Goal: Information Seeking & Learning: Compare options

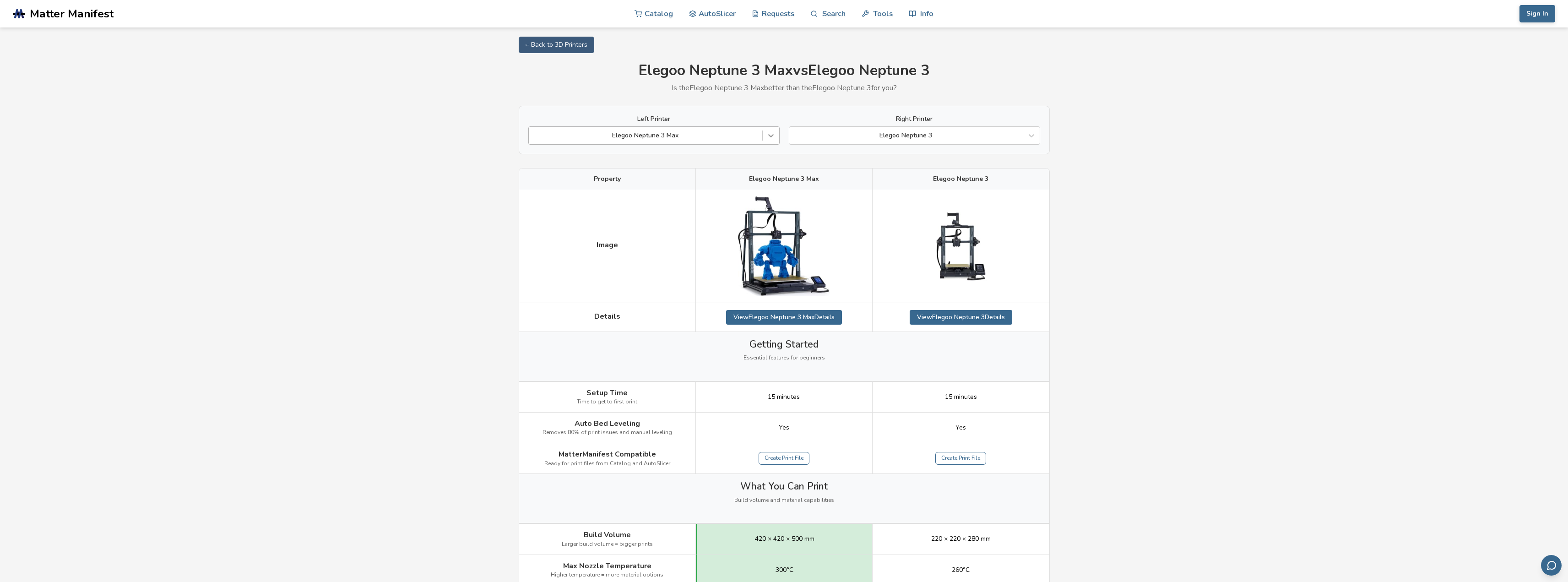
click at [772, 142] on div at bounding box center [771, 135] width 17 height 17
click at [772, 141] on div at bounding box center [771, 135] width 17 height 17
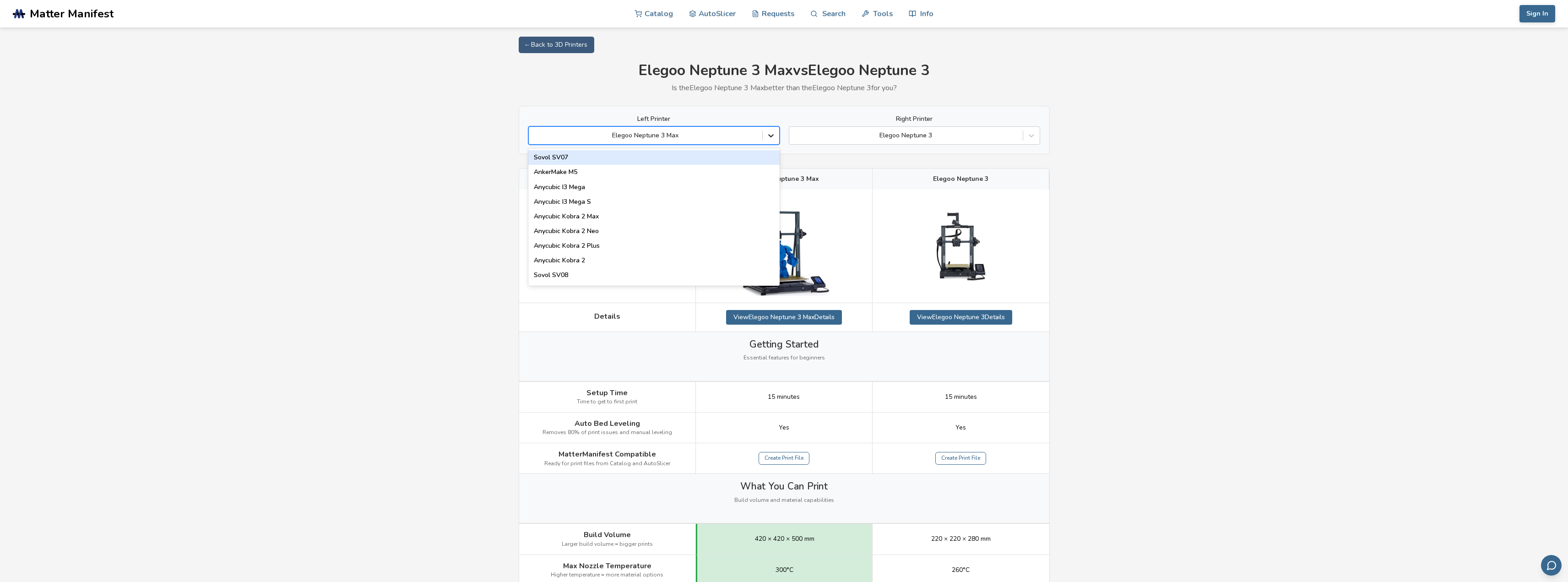
click at [772, 141] on div at bounding box center [771, 135] width 17 height 17
type input "******"
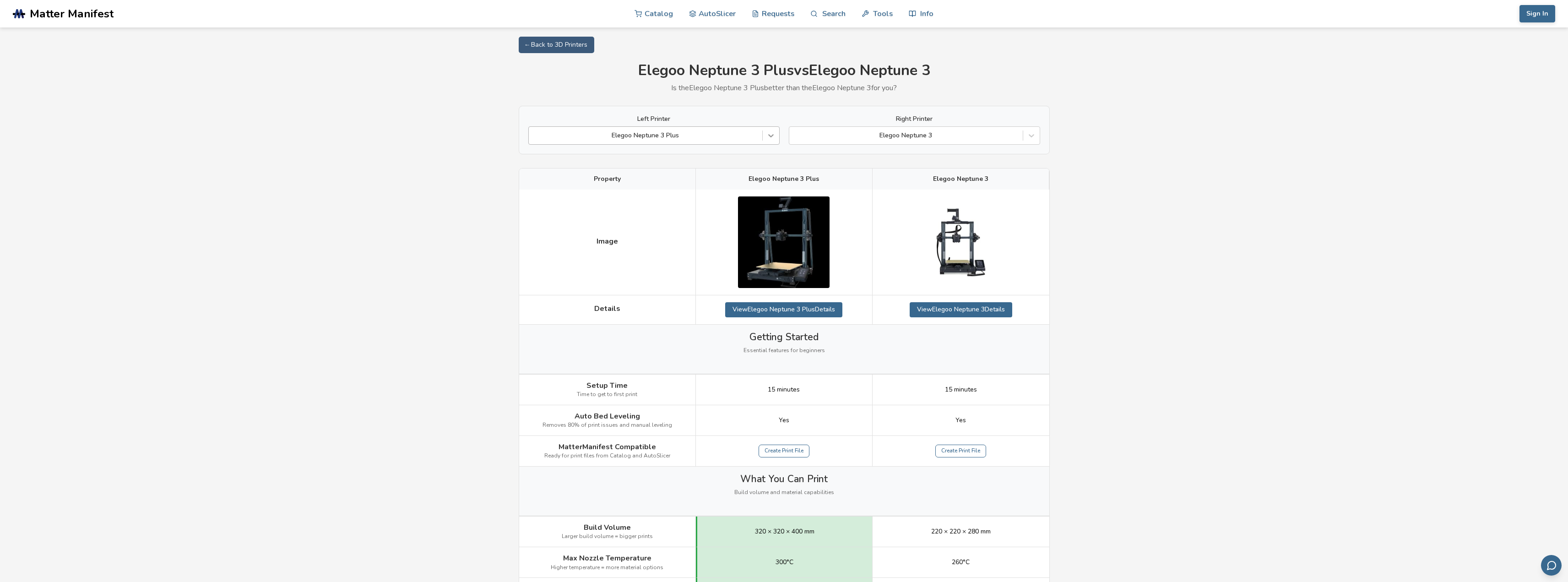
click at [770, 135] on icon at bounding box center [771, 135] width 9 height 9
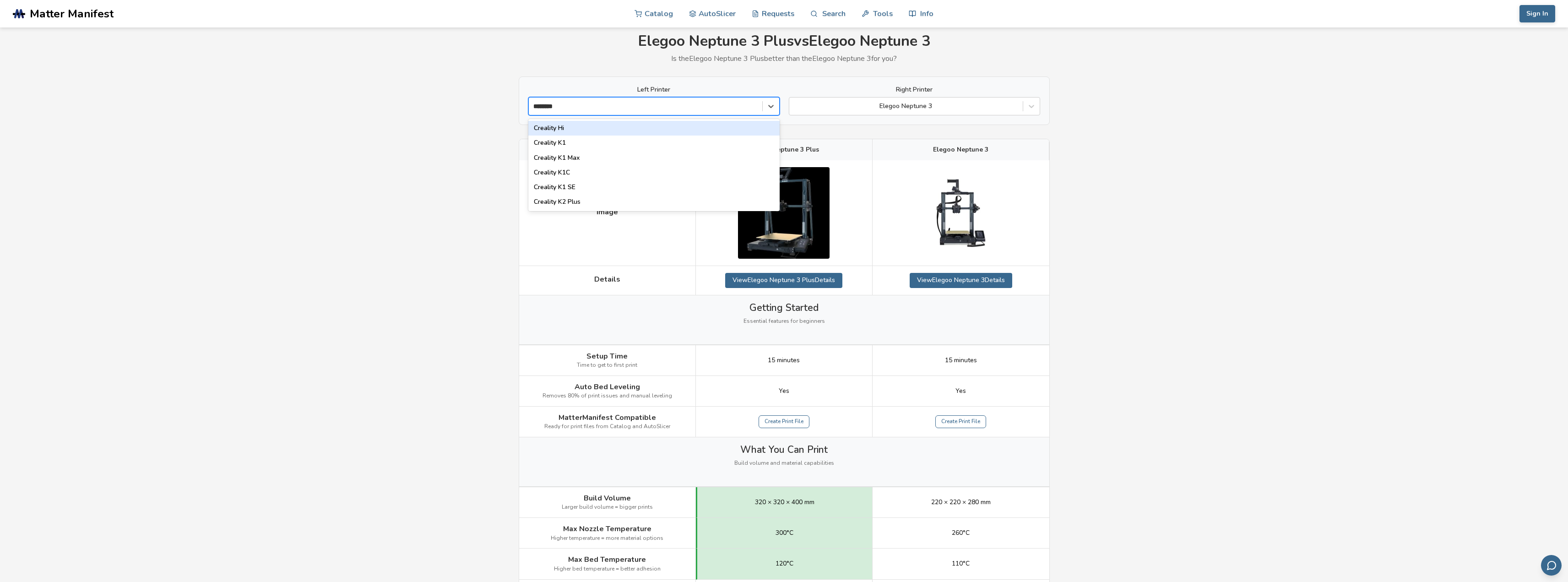
scroll to position [46, 0]
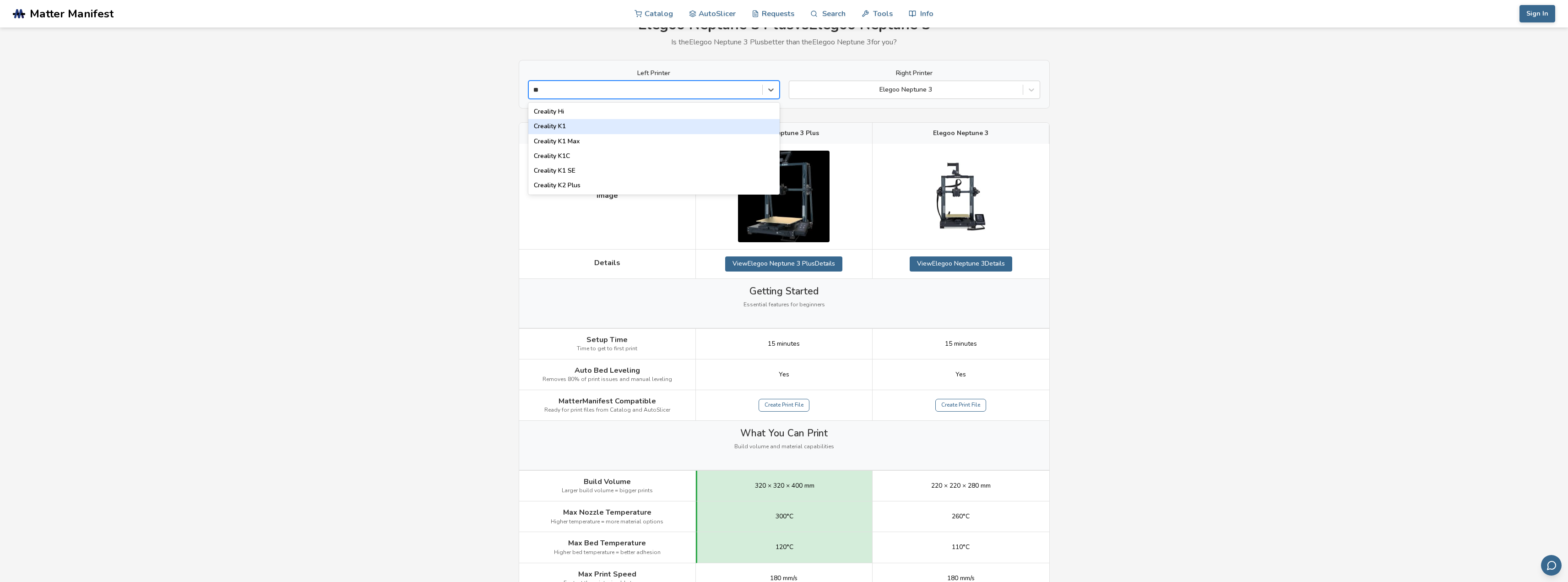
type input "*"
type input "****"
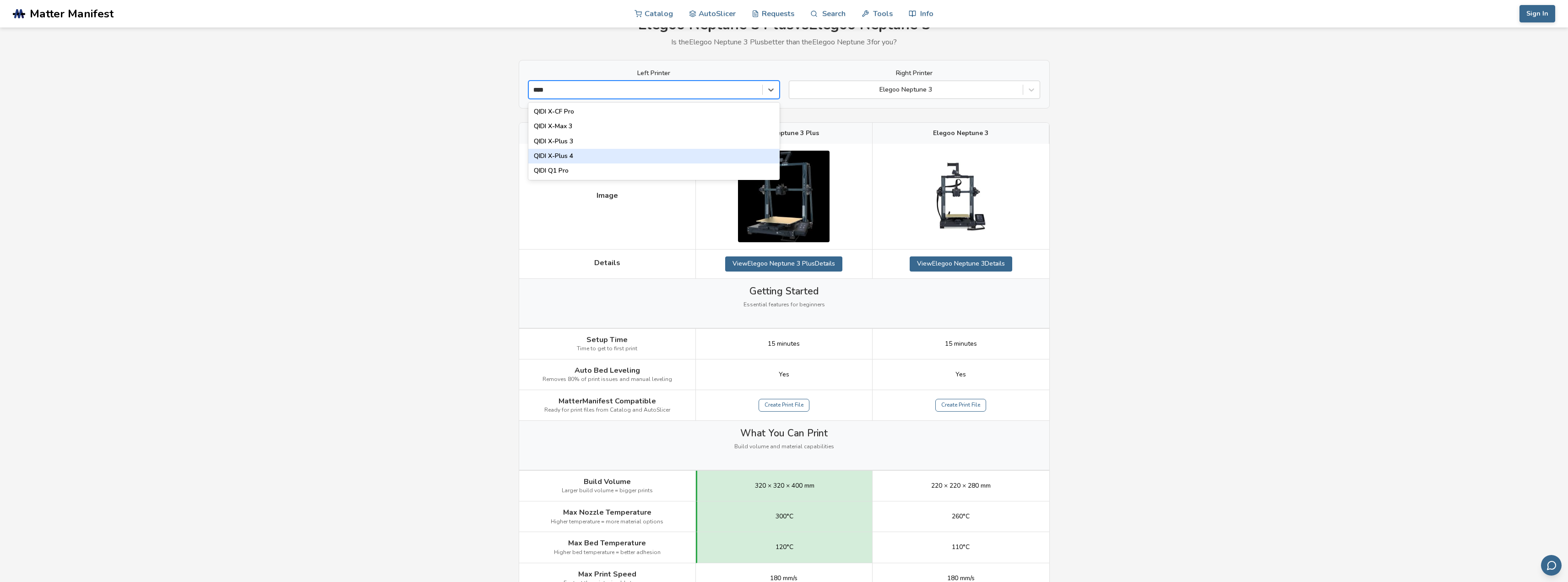
click at [579, 158] on div "QIDI X-Plus 4" at bounding box center [654, 156] width 252 height 14
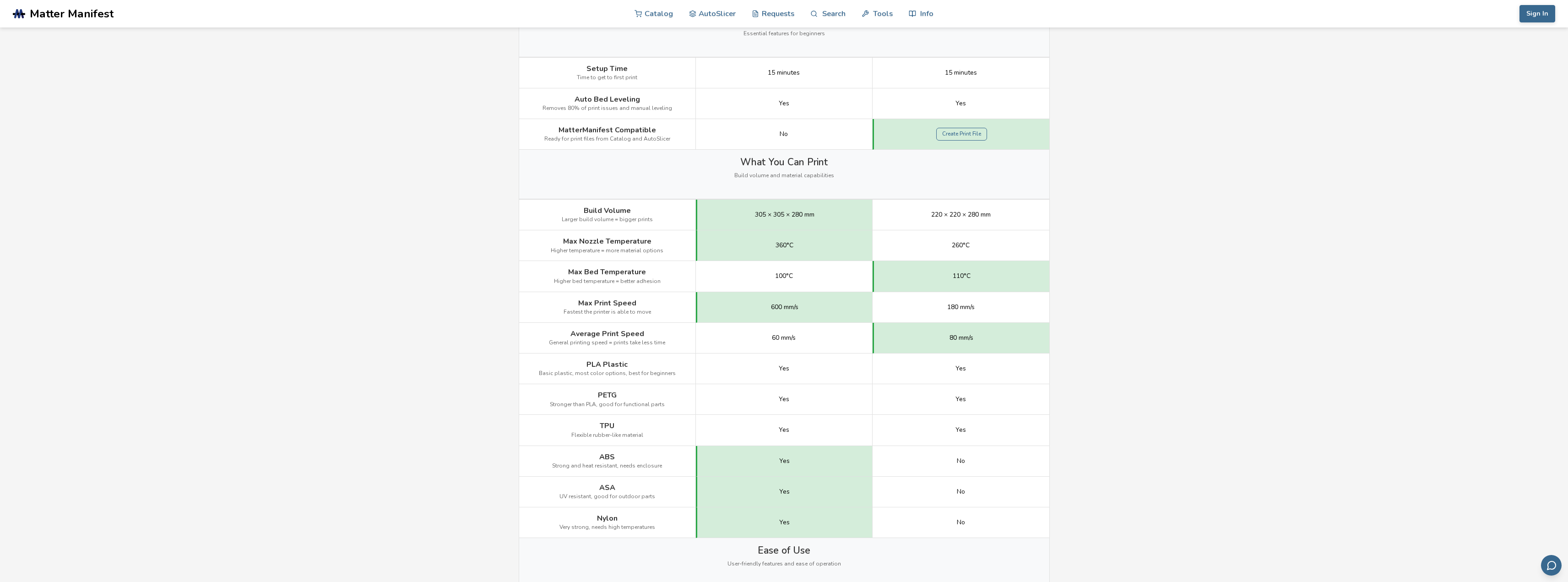
scroll to position [321, 0]
drag, startPoint x: 770, startPoint y: 335, endPoint x: 807, endPoint y: 327, distance: 37.9
click at [803, 332] on div "60 mm/s" at bounding box center [784, 334] width 177 height 30
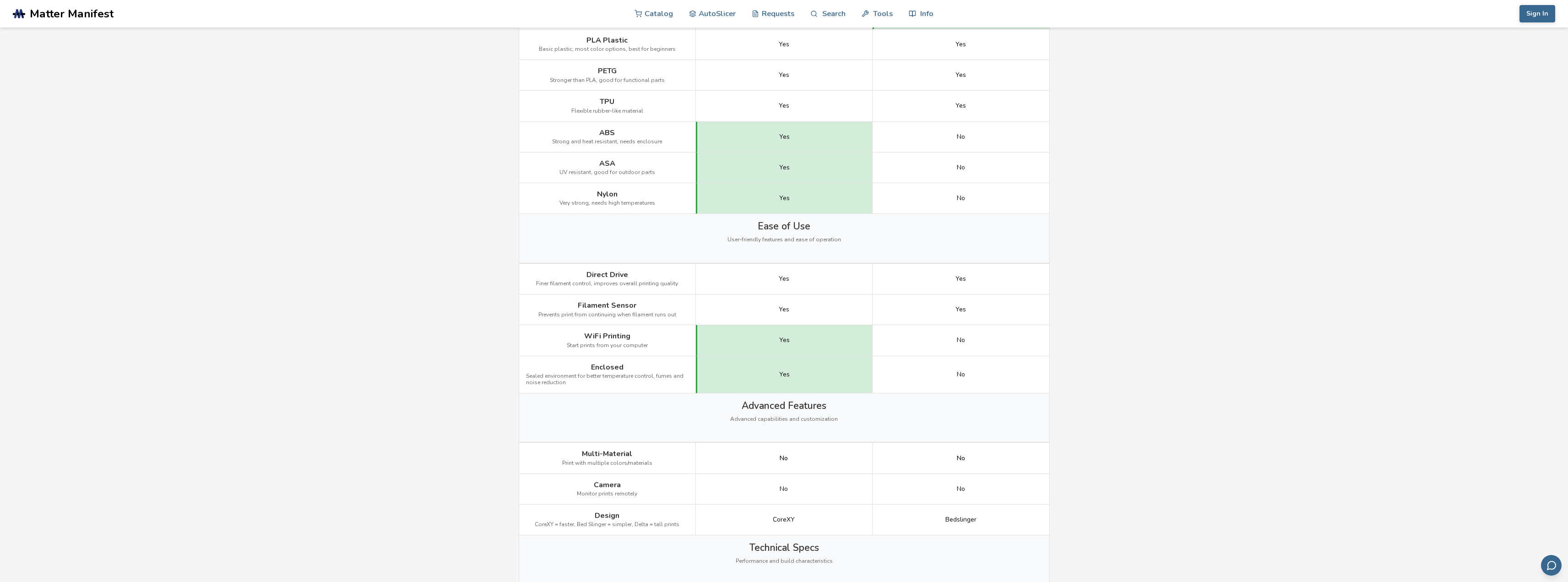
scroll to position [825, 0]
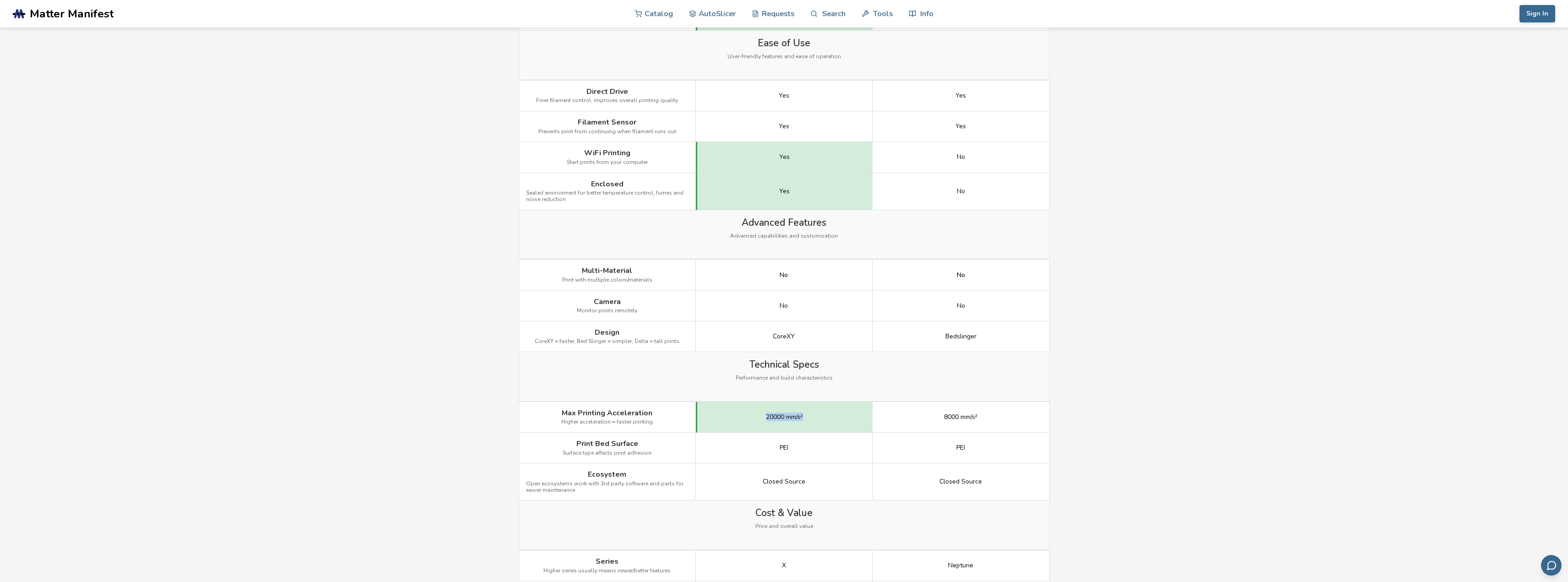
drag, startPoint x: 781, startPoint y: 418, endPoint x: 816, endPoint y: 412, distance: 35.5
click at [816, 414] on div "20000 mm/s²" at bounding box center [784, 418] width 177 height 30
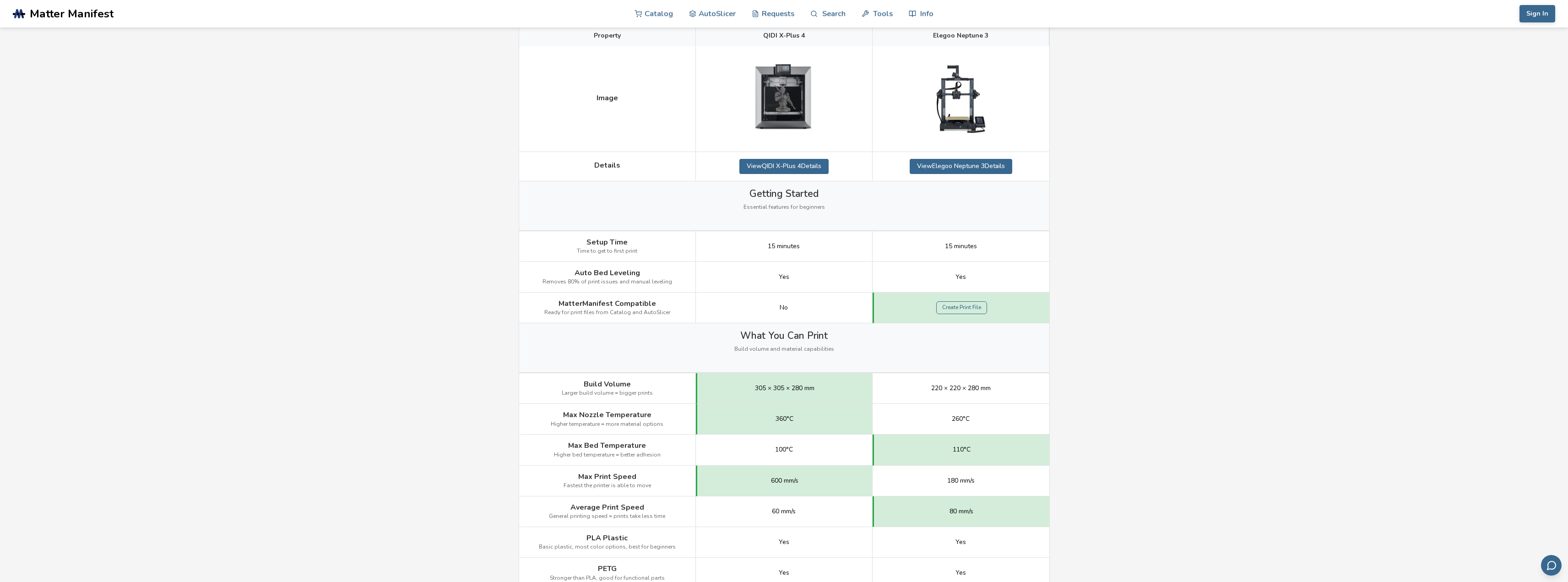
scroll to position [0, 0]
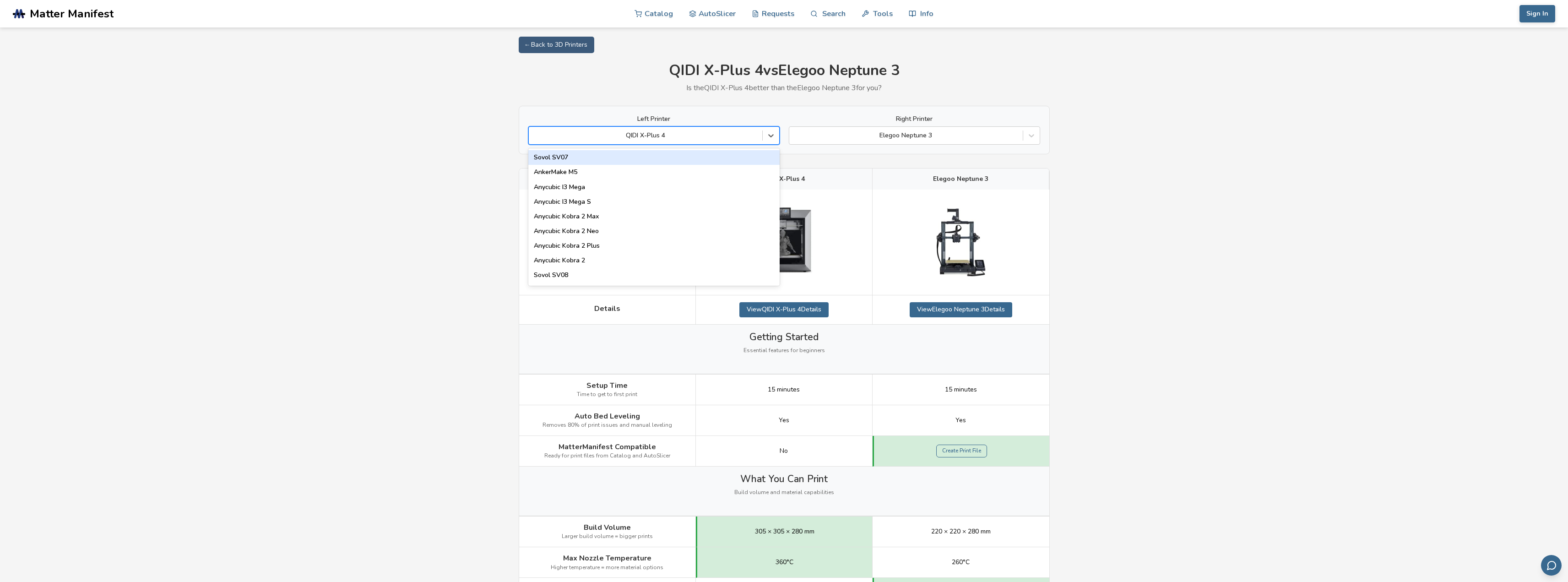
click at [669, 127] on div "QIDI X-Plus 4" at bounding box center [654, 135] width 252 height 18
type input "*****"
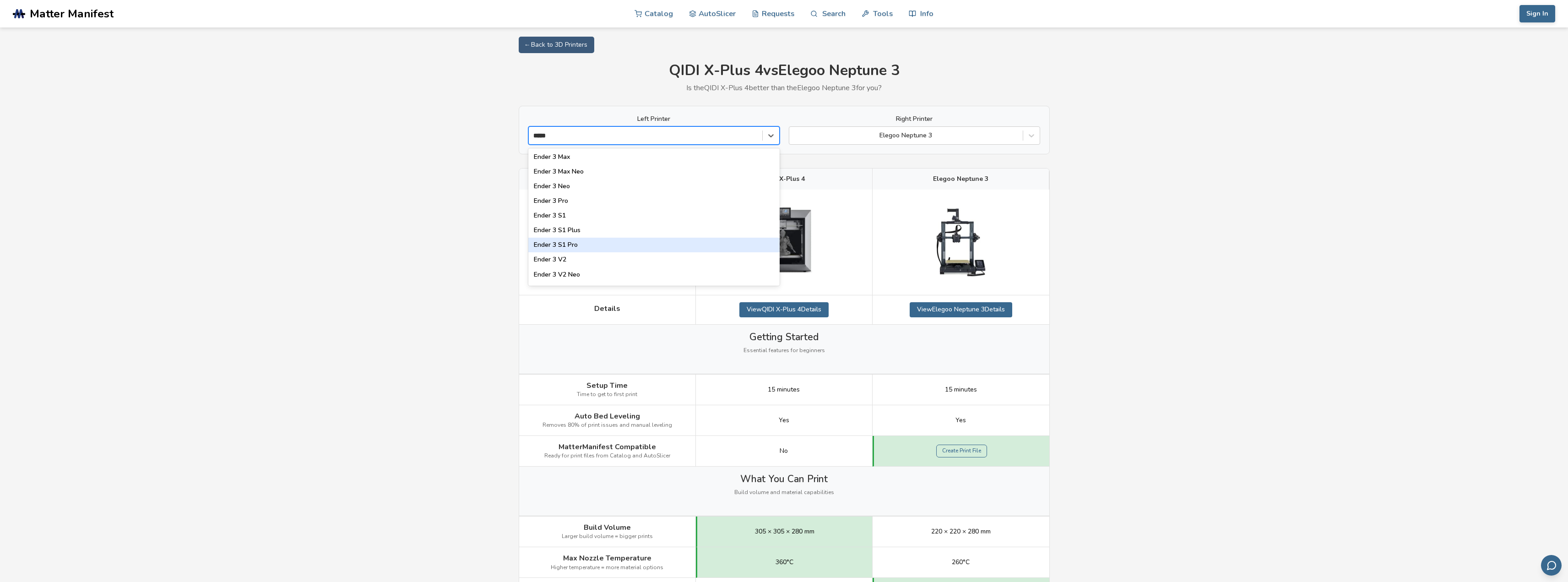
click at [584, 240] on div "Ender 3 S1 Pro" at bounding box center [654, 245] width 252 height 14
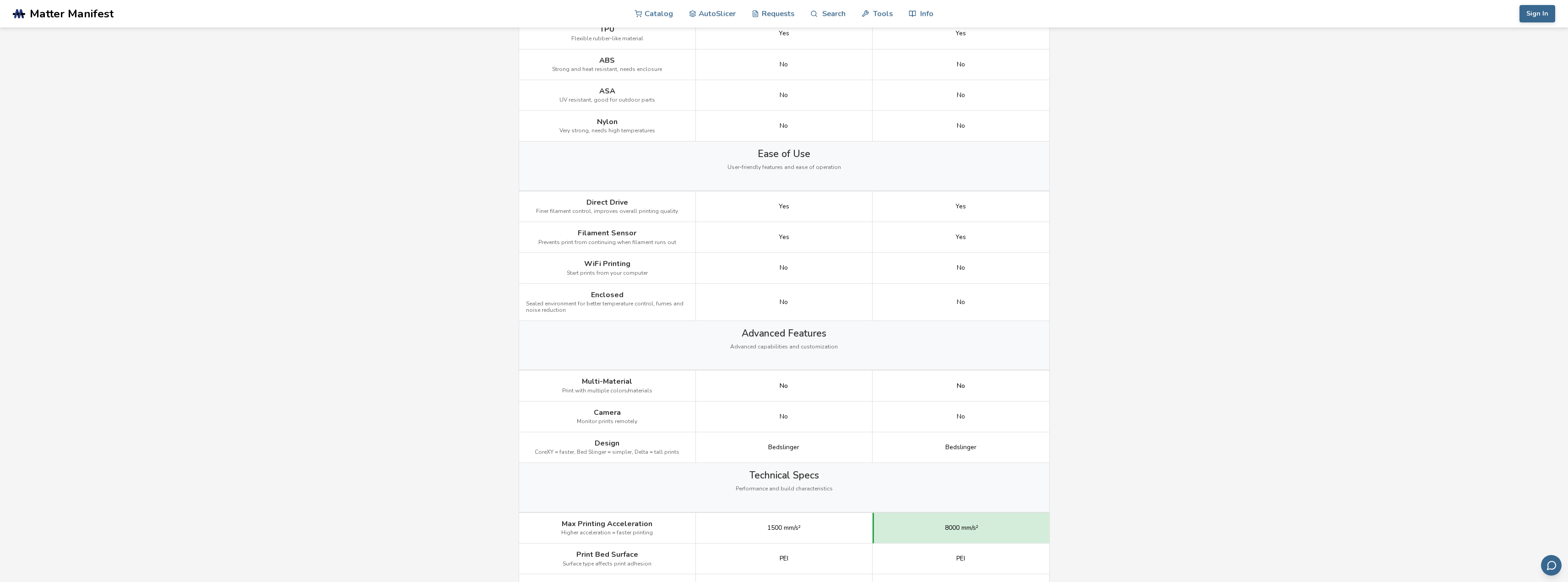
scroll to position [778, 0]
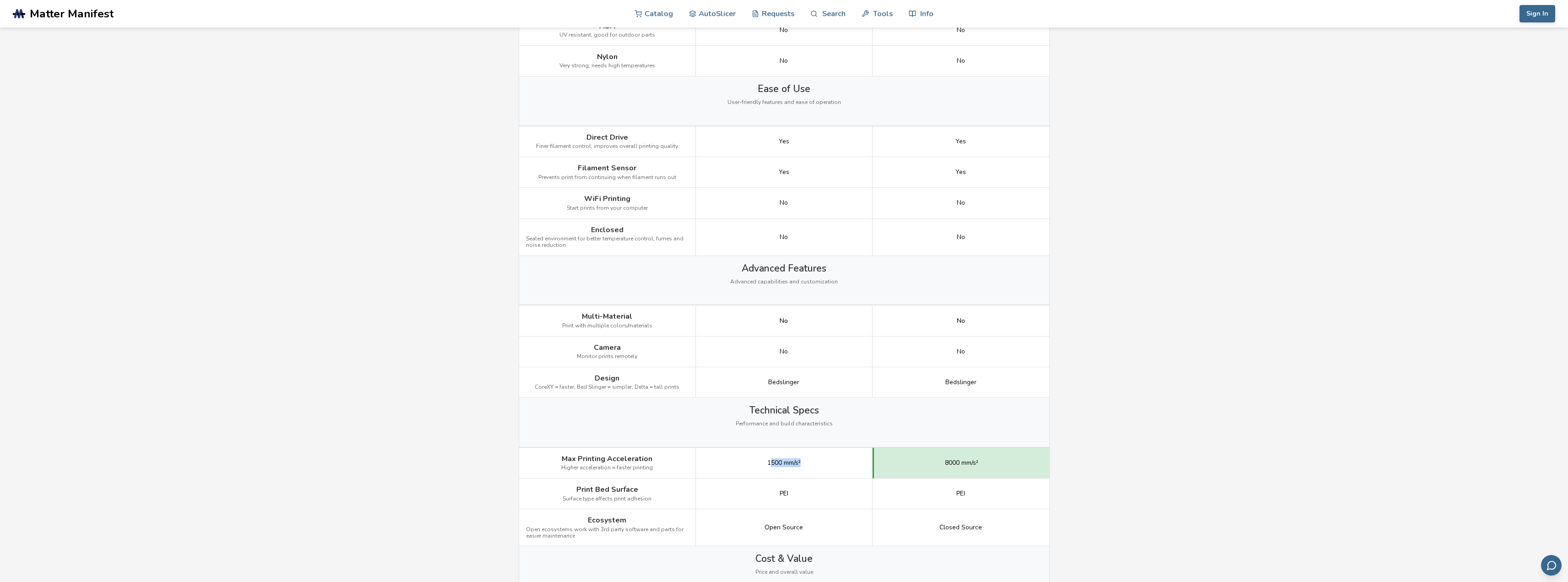
drag, startPoint x: 768, startPoint y: 464, endPoint x: 805, endPoint y: 461, distance: 37.1
click at [806, 460] on div "1500 mm/s²" at bounding box center [784, 463] width 177 height 30
click at [784, 471] on div "1500 mm/s²" at bounding box center [784, 463] width 177 height 30
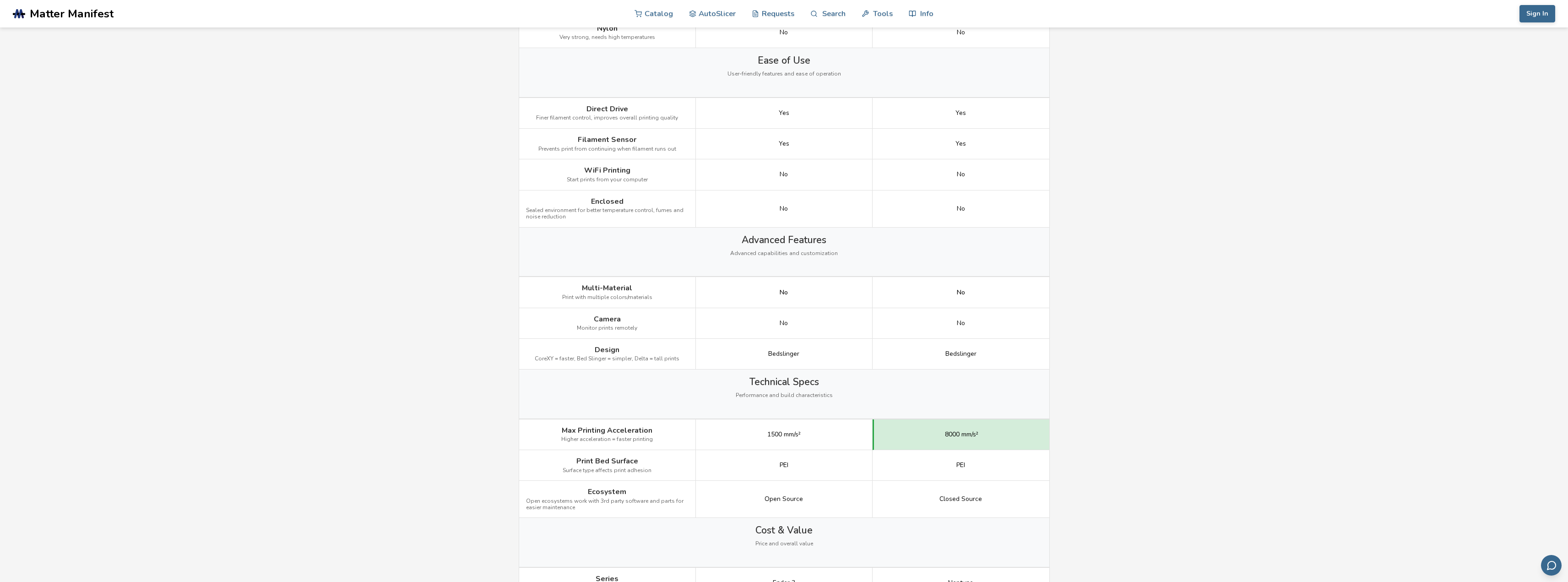
scroll to position [916, 0]
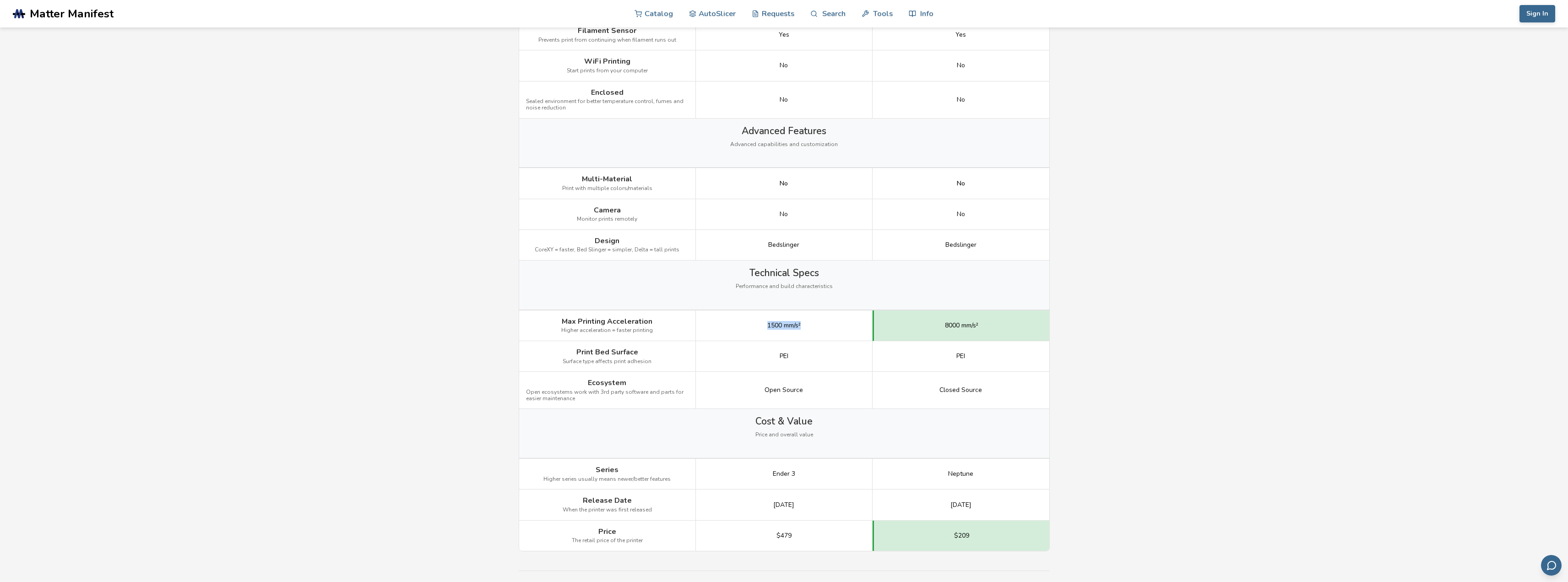
drag, startPoint x: 764, startPoint y: 328, endPoint x: 807, endPoint y: 326, distance: 43.0
click at [807, 326] on div "1500 mm/s²" at bounding box center [784, 325] width 177 height 30
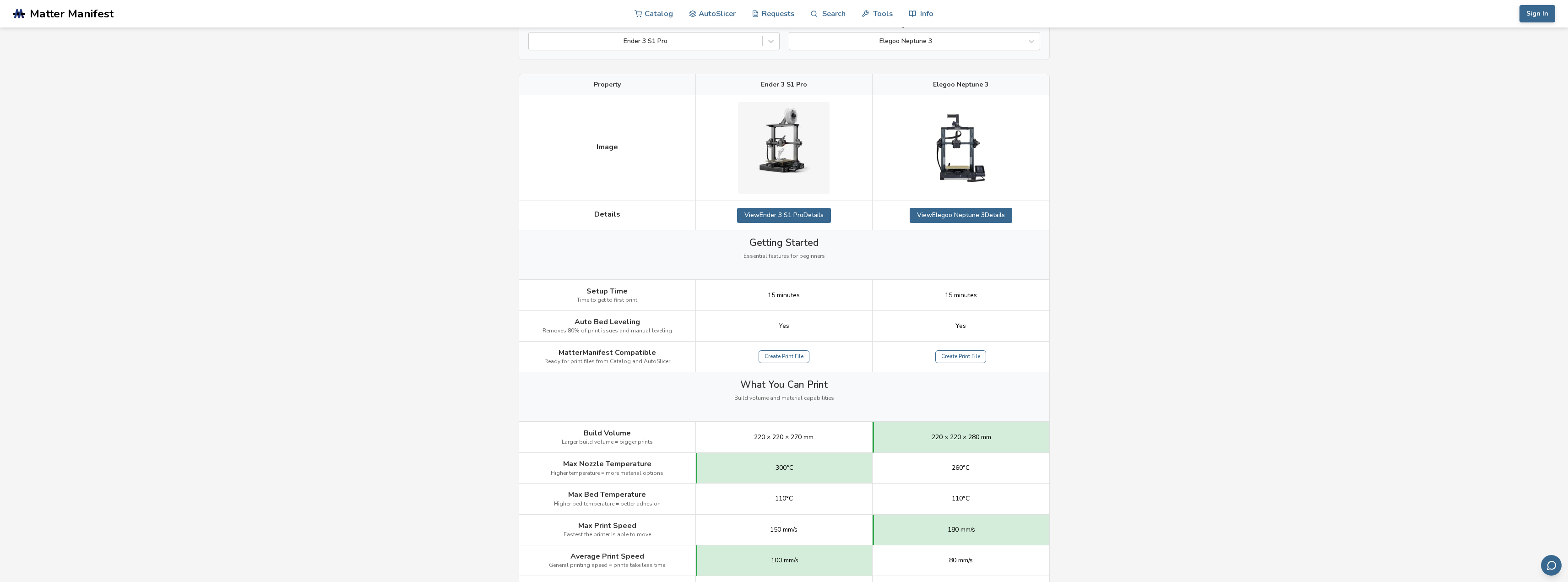
scroll to position [0, 0]
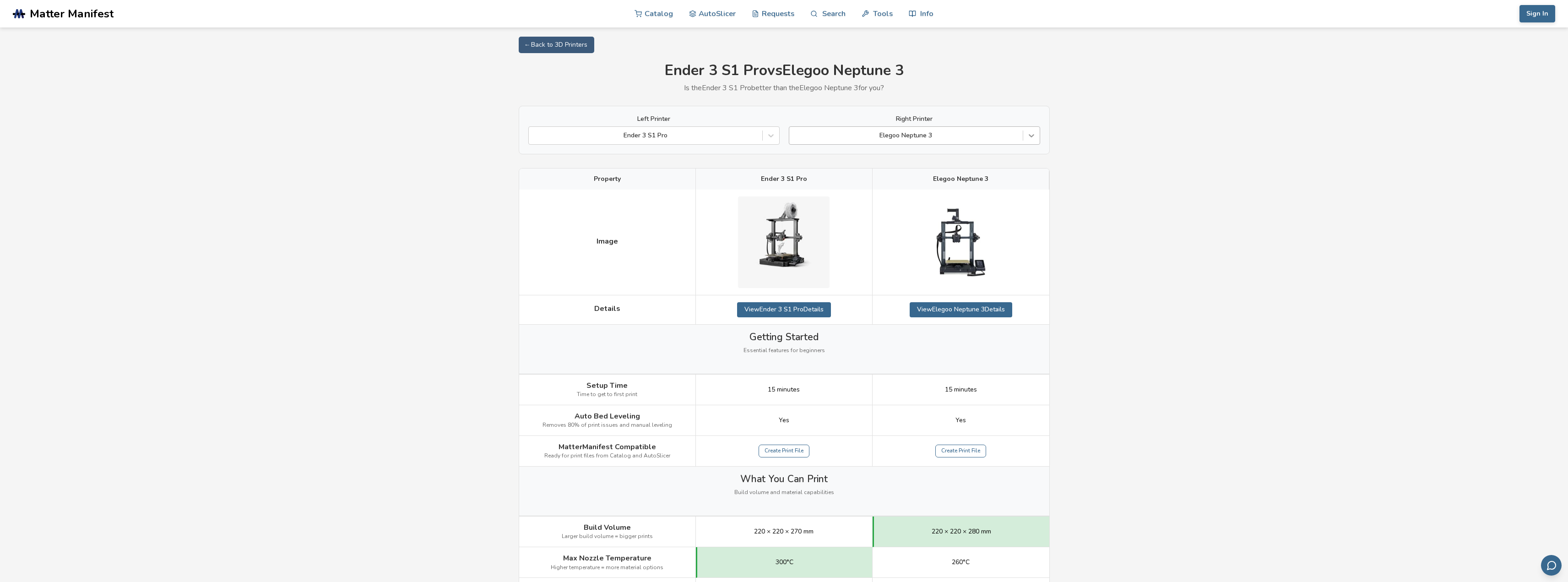
click at [1031, 130] on div at bounding box center [1031, 135] width 17 height 17
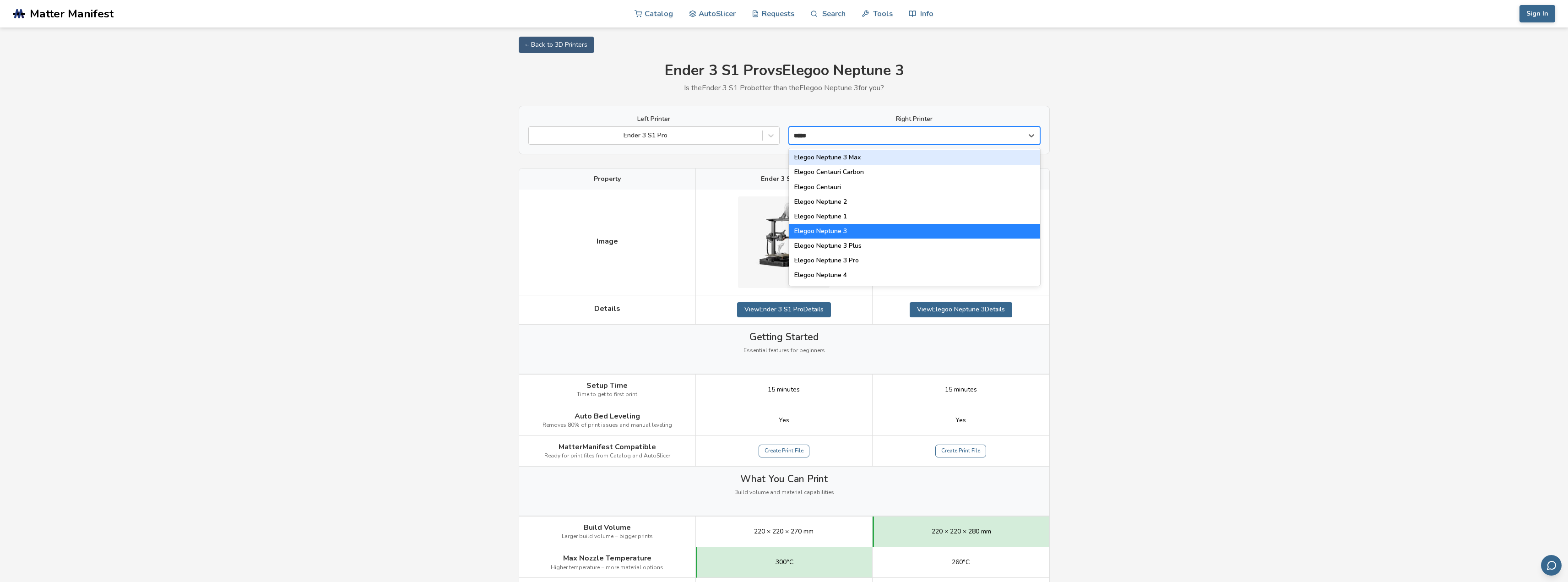
type input "******"
click at [867, 248] on div "Elegoo Neptune 3 Plus" at bounding box center [915, 246] width 252 height 14
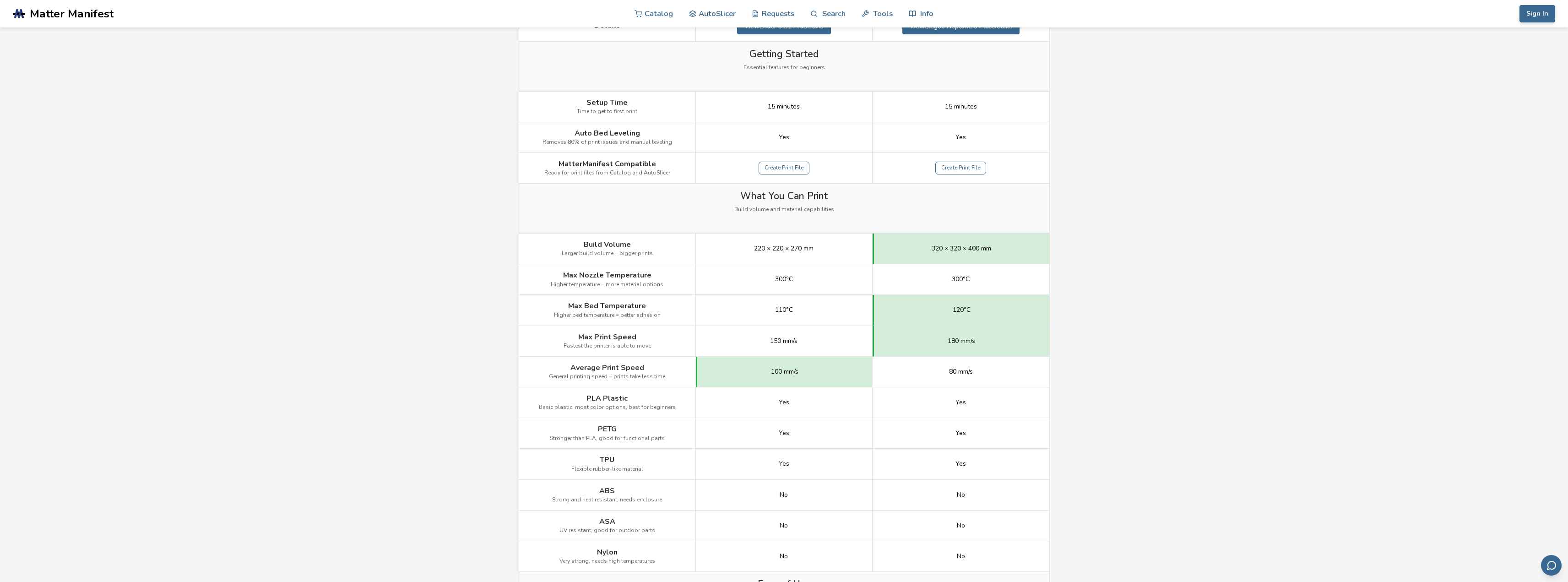
scroll to position [284, 0]
click at [877, 469] on div "Yes" at bounding box center [961, 463] width 177 height 30
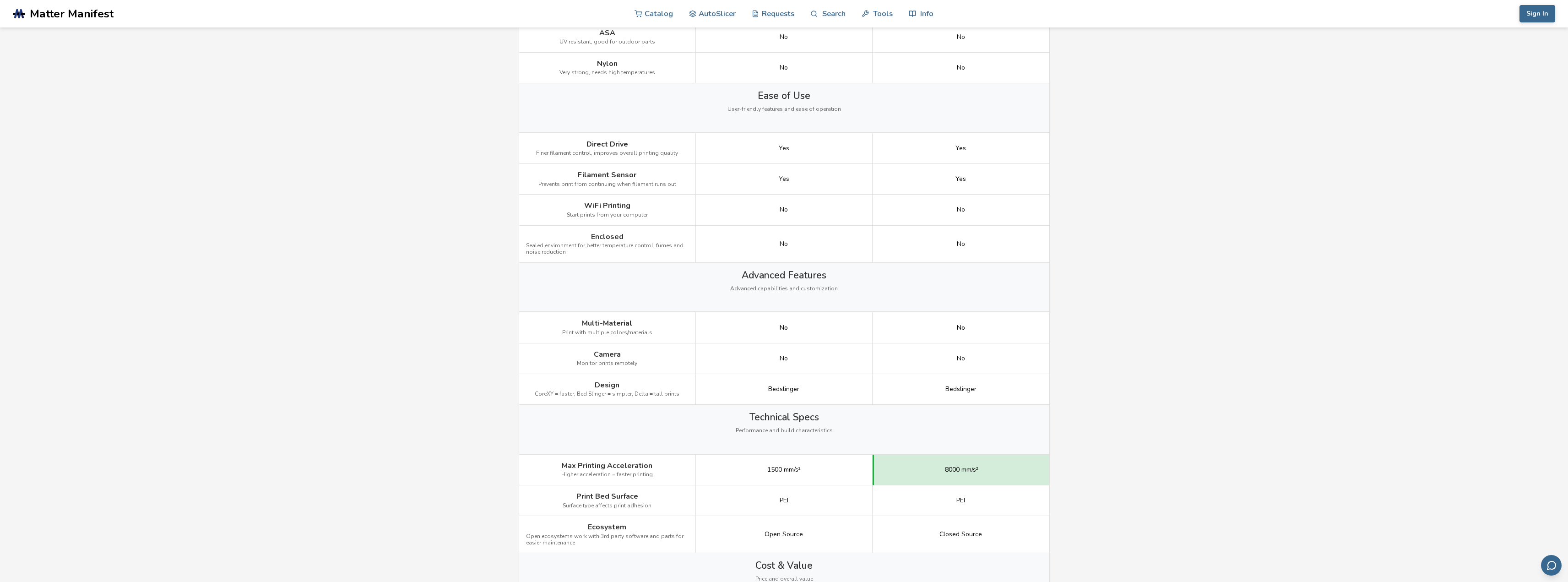
scroll to position [787, 0]
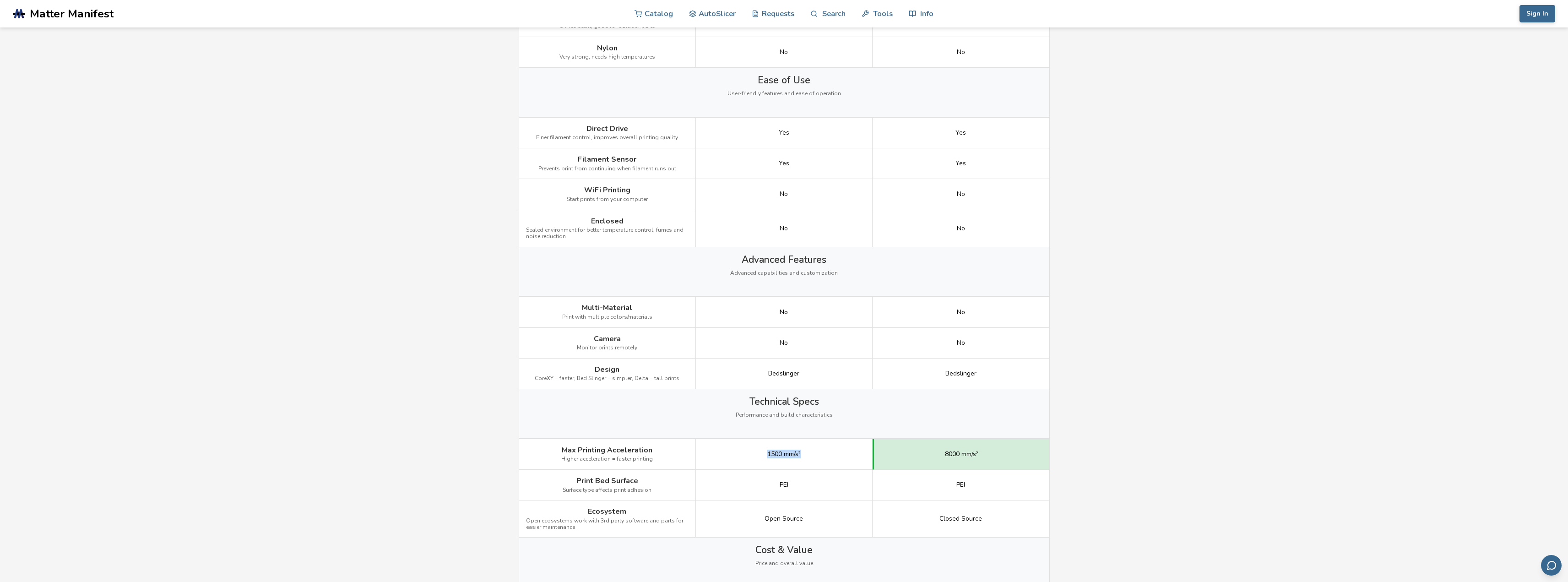
drag, startPoint x: 765, startPoint y: 455, endPoint x: 838, endPoint y: 455, distance: 73.0
click at [838, 455] on div "1500 mm/s²" at bounding box center [784, 455] width 177 height 30
drag, startPoint x: 938, startPoint y: 458, endPoint x: 1010, endPoint y: 451, distance: 72.3
click at [1009, 451] on div "8000 mm/s²" at bounding box center [961, 455] width 177 height 30
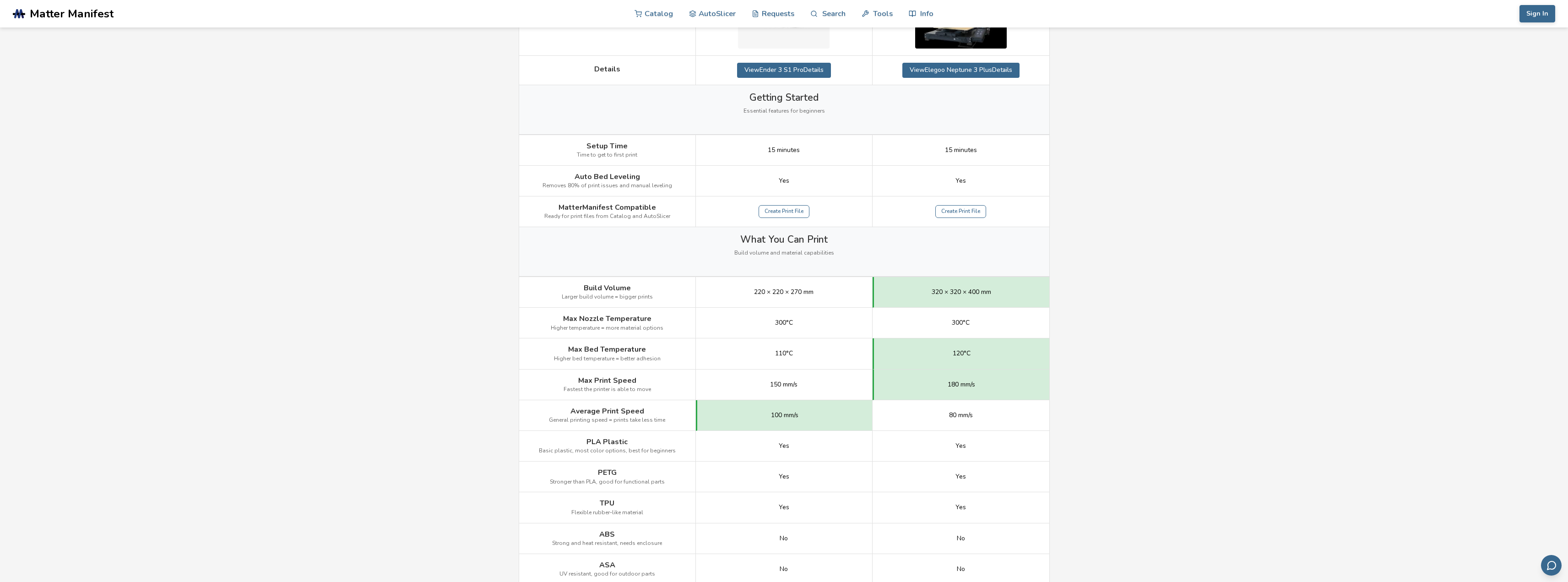
scroll to position [146, 0]
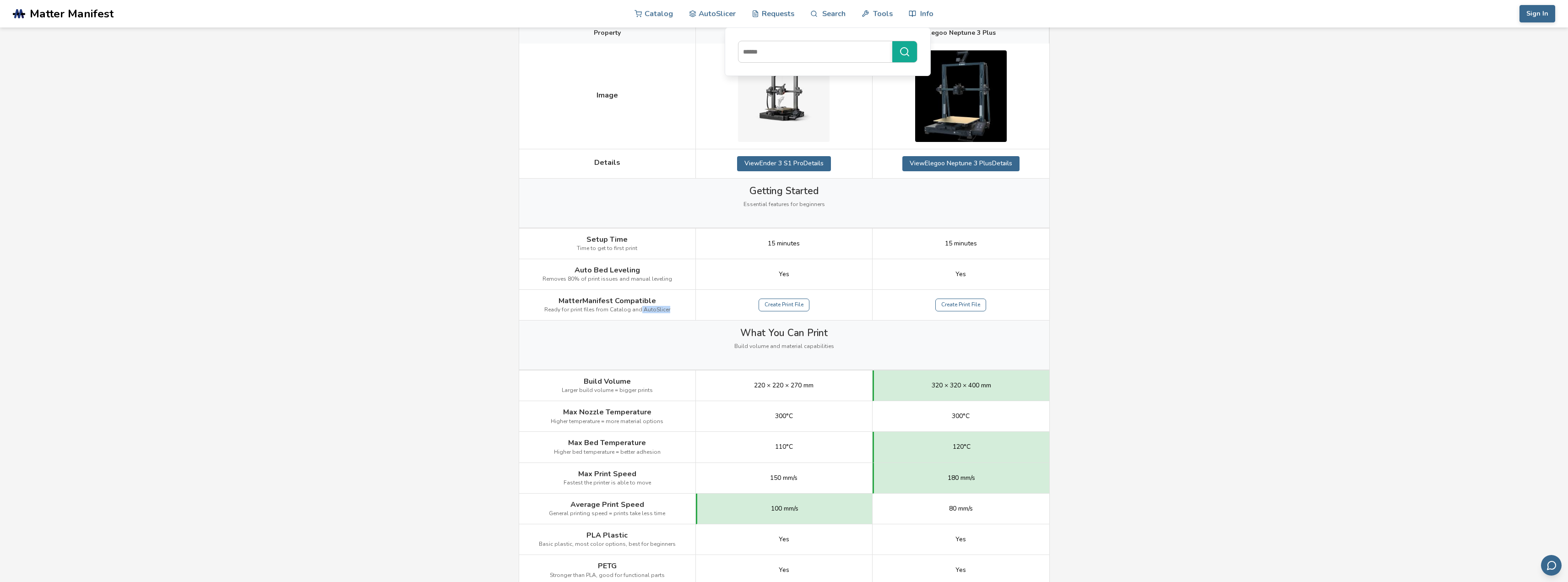
drag, startPoint x: 642, startPoint y: 307, endPoint x: 733, endPoint y: 298, distance: 91.4
click at [681, 302] on div "MatterManifest Compatible Ready for print files from Catalog and AutoSlicer" at bounding box center [607, 305] width 177 height 30
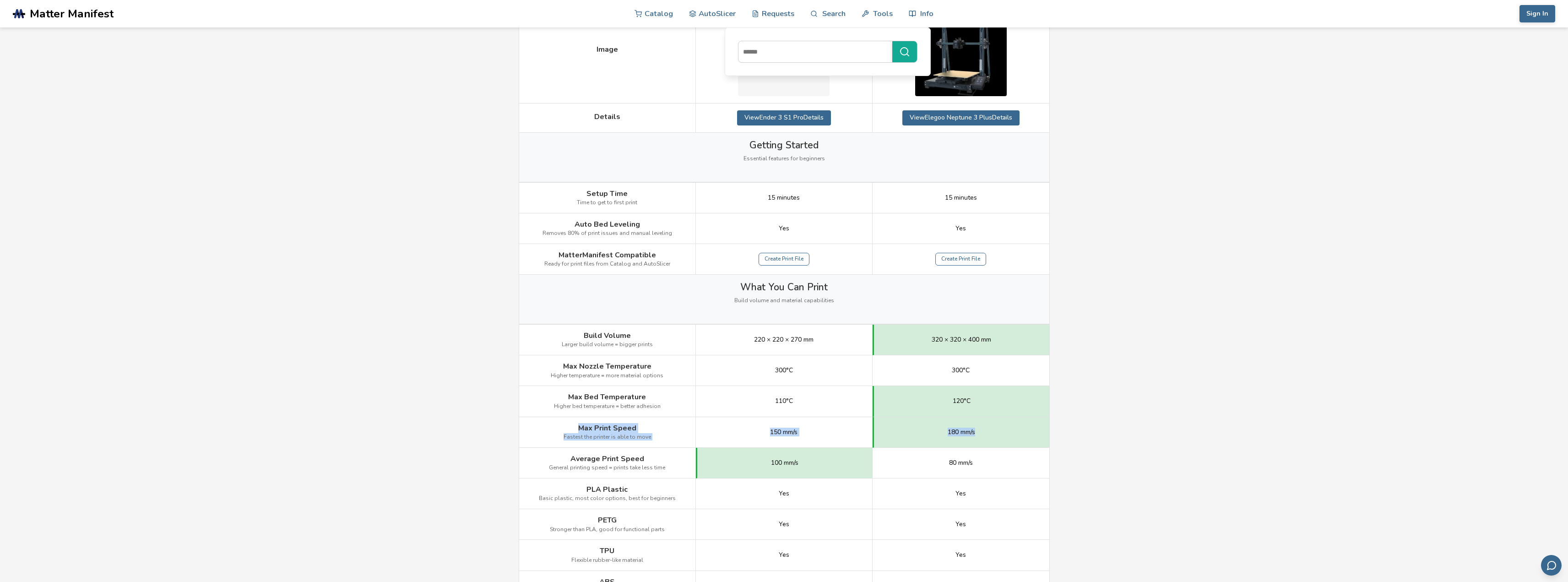
drag, startPoint x: 578, startPoint y: 427, endPoint x: 1015, endPoint y: 436, distance: 437.1
click at [0, 0] on div "Max Print Speed Fastest the printer is able to move 150 mm/s 180 mm/s" at bounding box center [0, 0] width 0 height 0
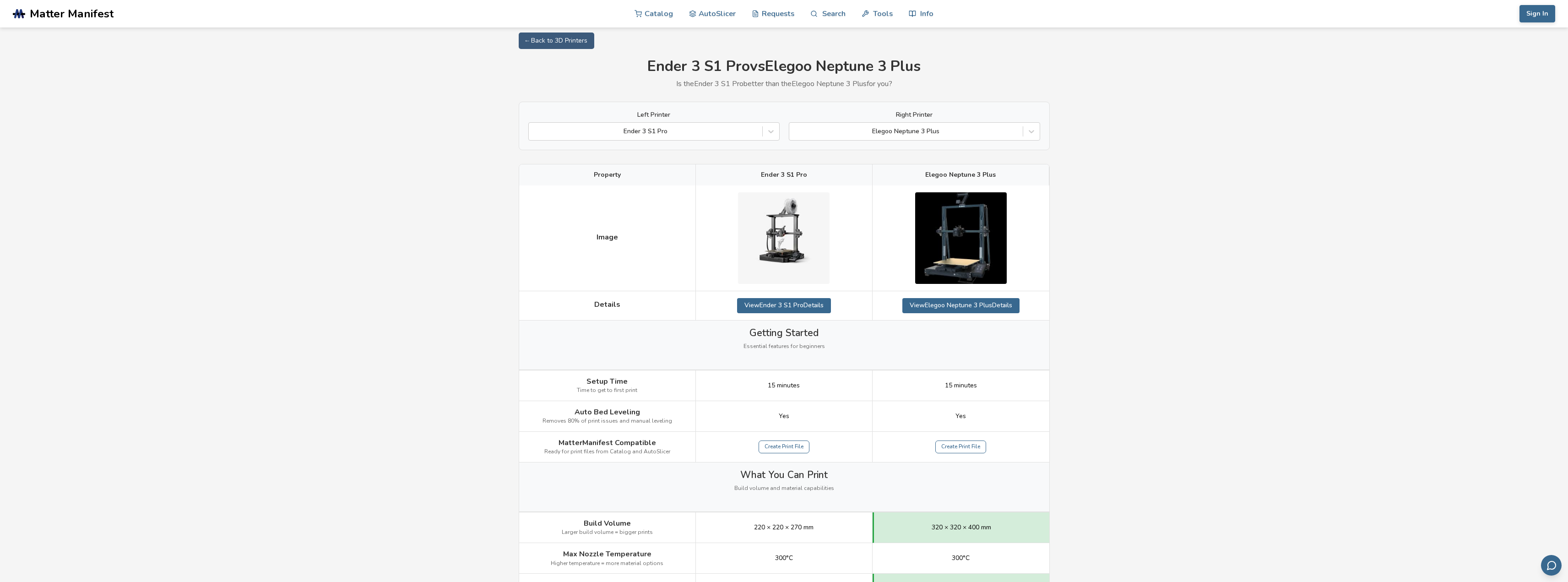
scroll to position [0, 0]
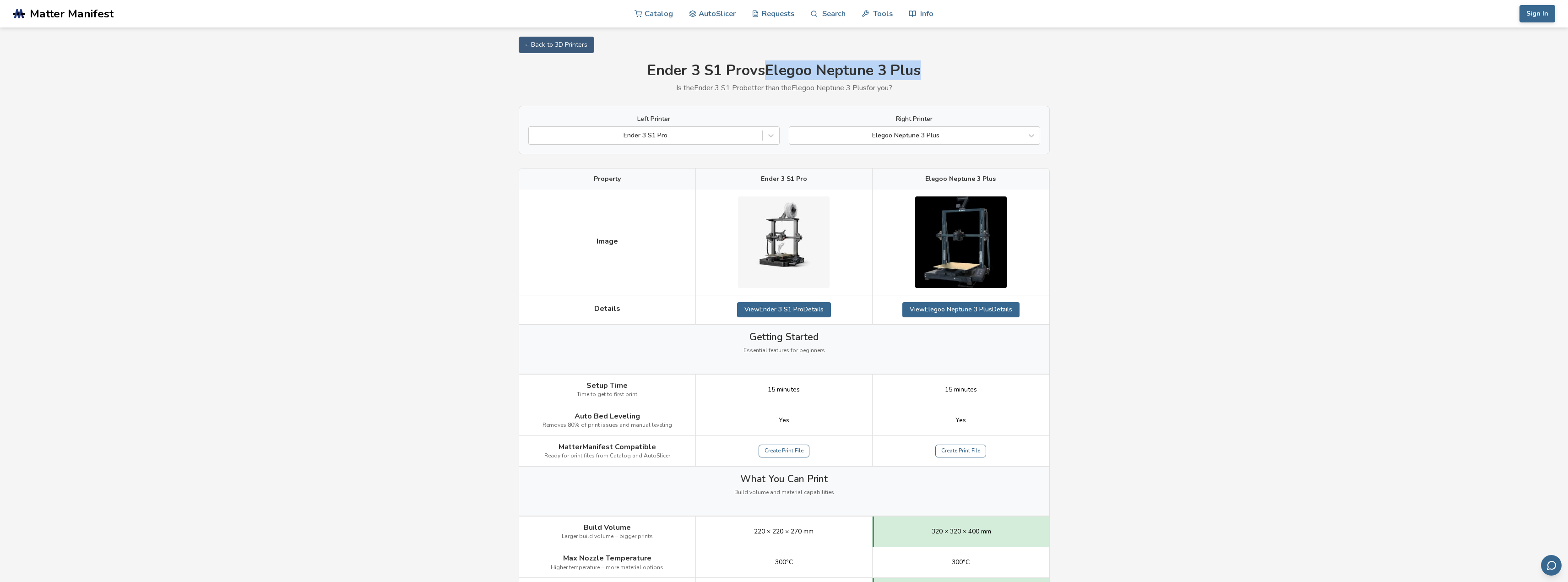
drag, startPoint x: 768, startPoint y: 70, endPoint x: 920, endPoint y: 65, distance: 152.1
click at [921, 65] on h1 "Ender 3 S1 Pro vs Elegoo Neptune 3 Plus" at bounding box center [784, 71] width 531 height 17
drag, startPoint x: 903, startPoint y: 69, endPoint x: 793, endPoint y: 85, distance: 111.2
click at [806, 90] on p "Is the Ender 3 S1 Pro better than the Elegoo Neptune 3 Plus for you?" at bounding box center [784, 88] width 531 height 8
drag, startPoint x: 770, startPoint y: 73, endPoint x: 913, endPoint y: 70, distance: 143.0
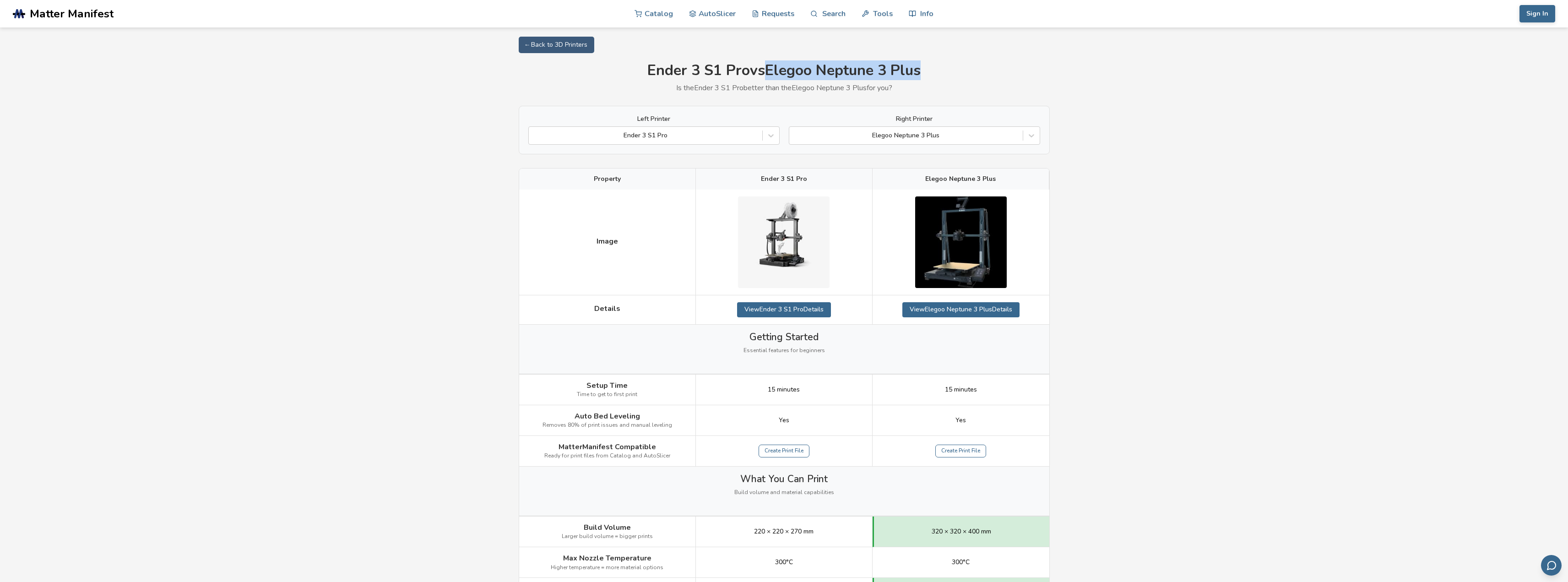
click at [921, 71] on h1 "Ender 3 S1 Pro vs Elegoo Neptune 3 Plus" at bounding box center [784, 71] width 531 height 17
copy h1 "Elegoo Neptune 3 Plus"
